Goal: Check status: Check status

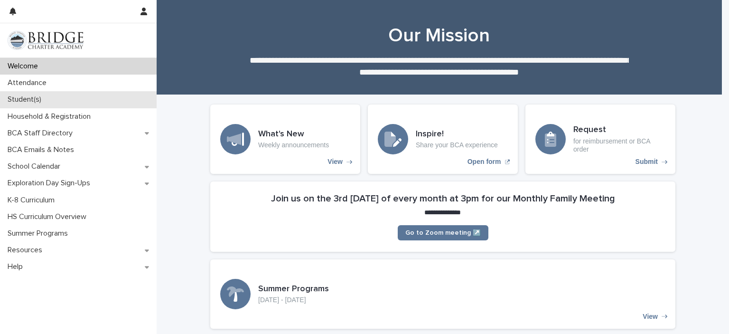
click at [34, 96] on p "Student(s)" at bounding box center [26, 99] width 45 height 9
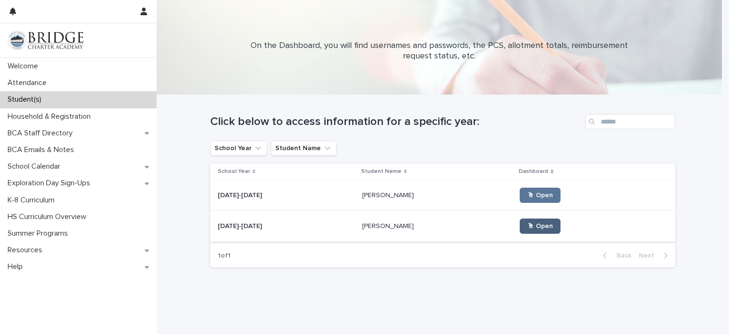
click at [530, 226] on span "🖱 Open" at bounding box center [540, 226] width 26 height 7
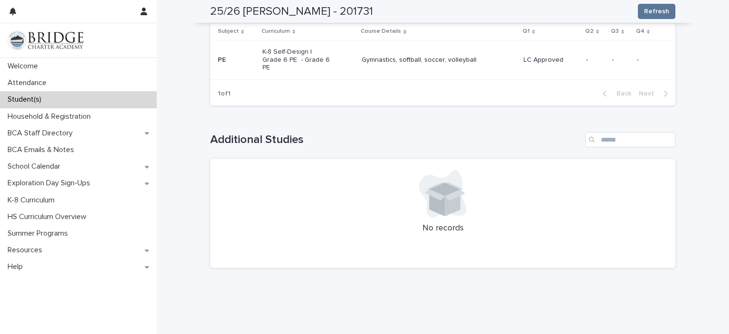
scroll to position [1020, 0]
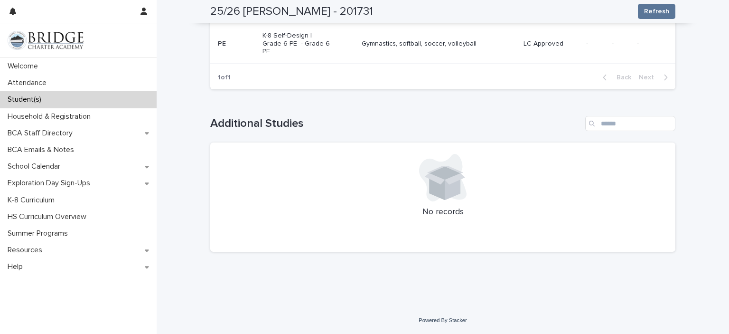
click at [397, 182] on div at bounding box center [443, 177] width 442 height 47
click at [478, 192] on div at bounding box center [443, 177] width 442 height 47
click at [601, 120] on input "Search" at bounding box center [630, 123] width 90 height 15
click at [273, 126] on h1 "Additional Studies" at bounding box center [395, 124] width 371 height 14
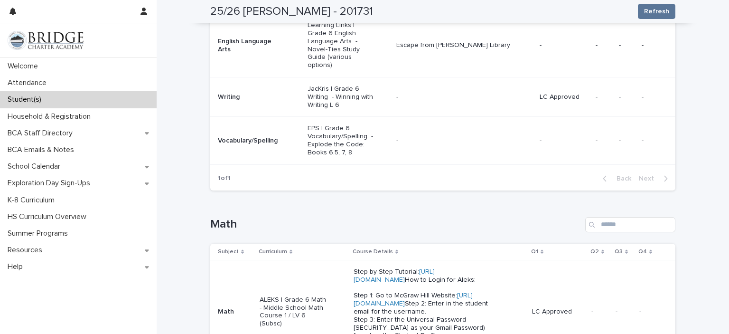
scroll to position [0, 0]
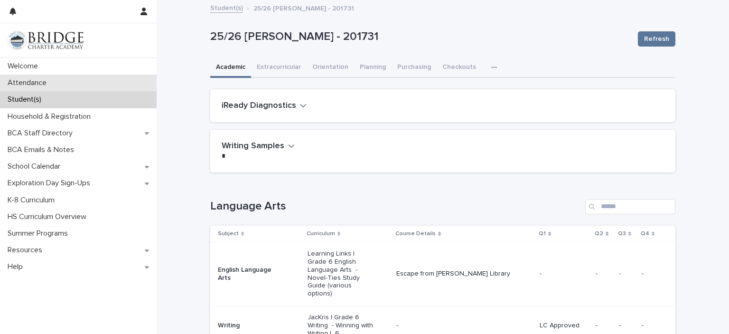
click at [63, 82] on div "Attendance" at bounding box center [78, 83] width 157 height 17
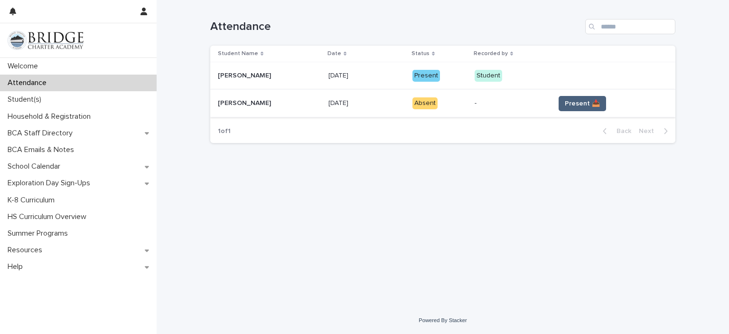
click at [578, 102] on span "Present 📥" at bounding box center [582, 103] width 35 height 9
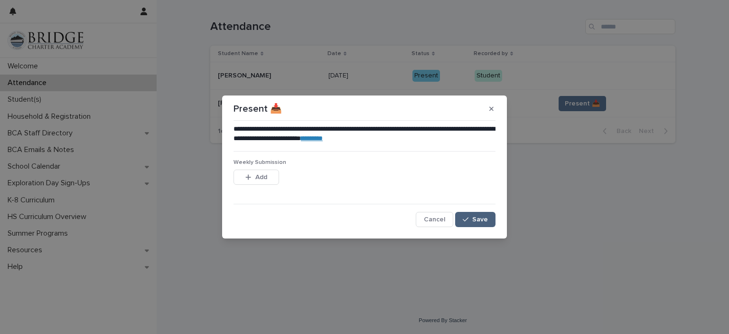
click at [472, 222] on div "button" at bounding box center [467, 219] width 9 height 7
